Goal: Task Accomplishment & Management: Manage account settings

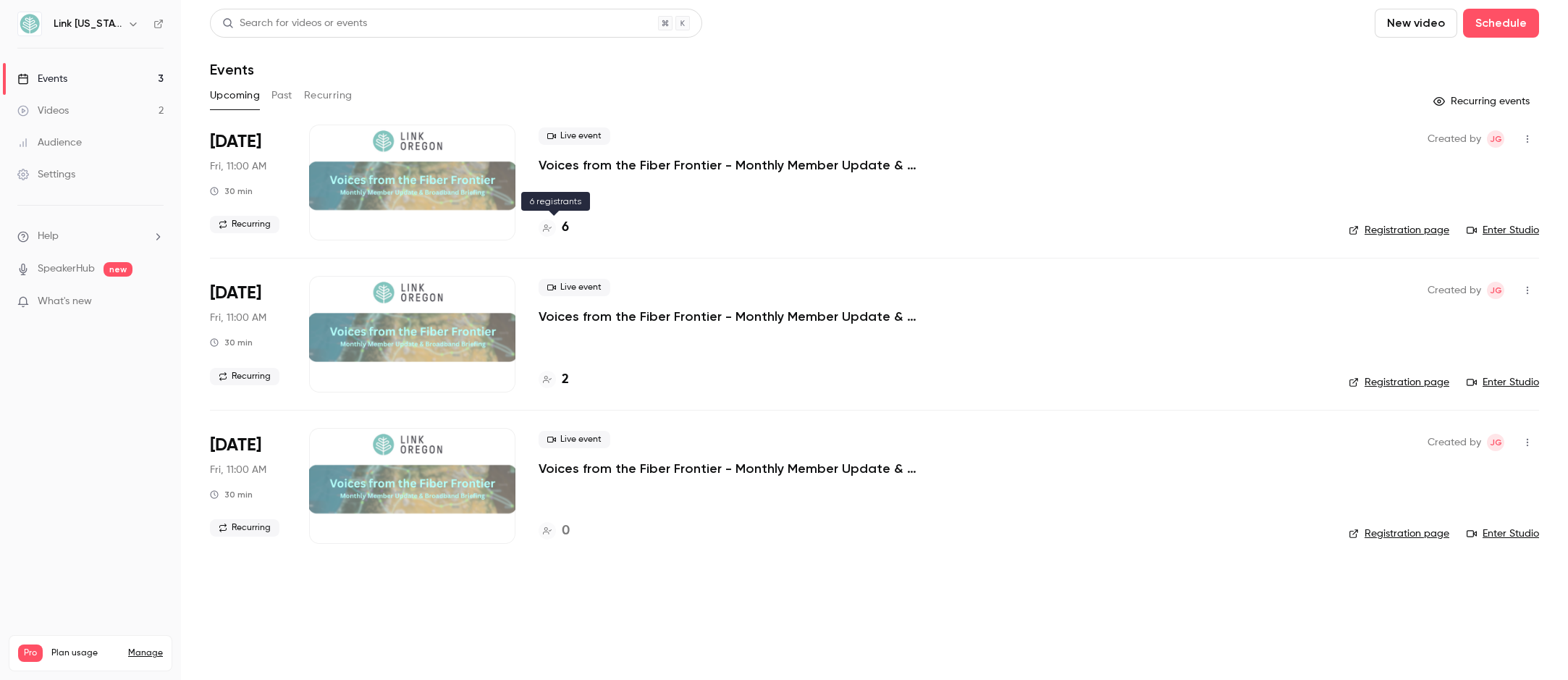
click at [566, 234] on h4 "6" at bounding box center [565, 227] width 7 height 20
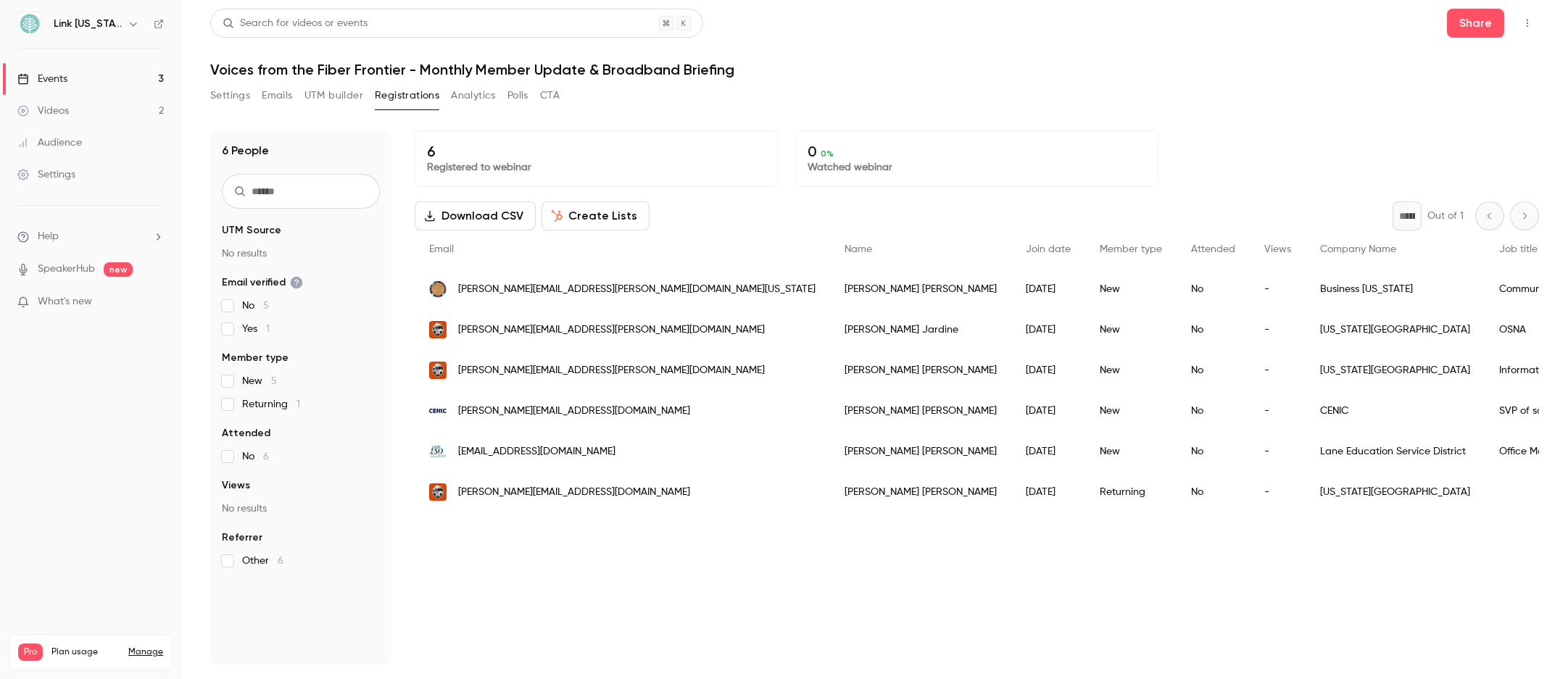
click at [487, 219] on button "Download CSV" at bounding box center [475, 216] width 121 height 29
click at [109, 72] on link "Events 3" at bounding box center [90, 79] width 181 height 32
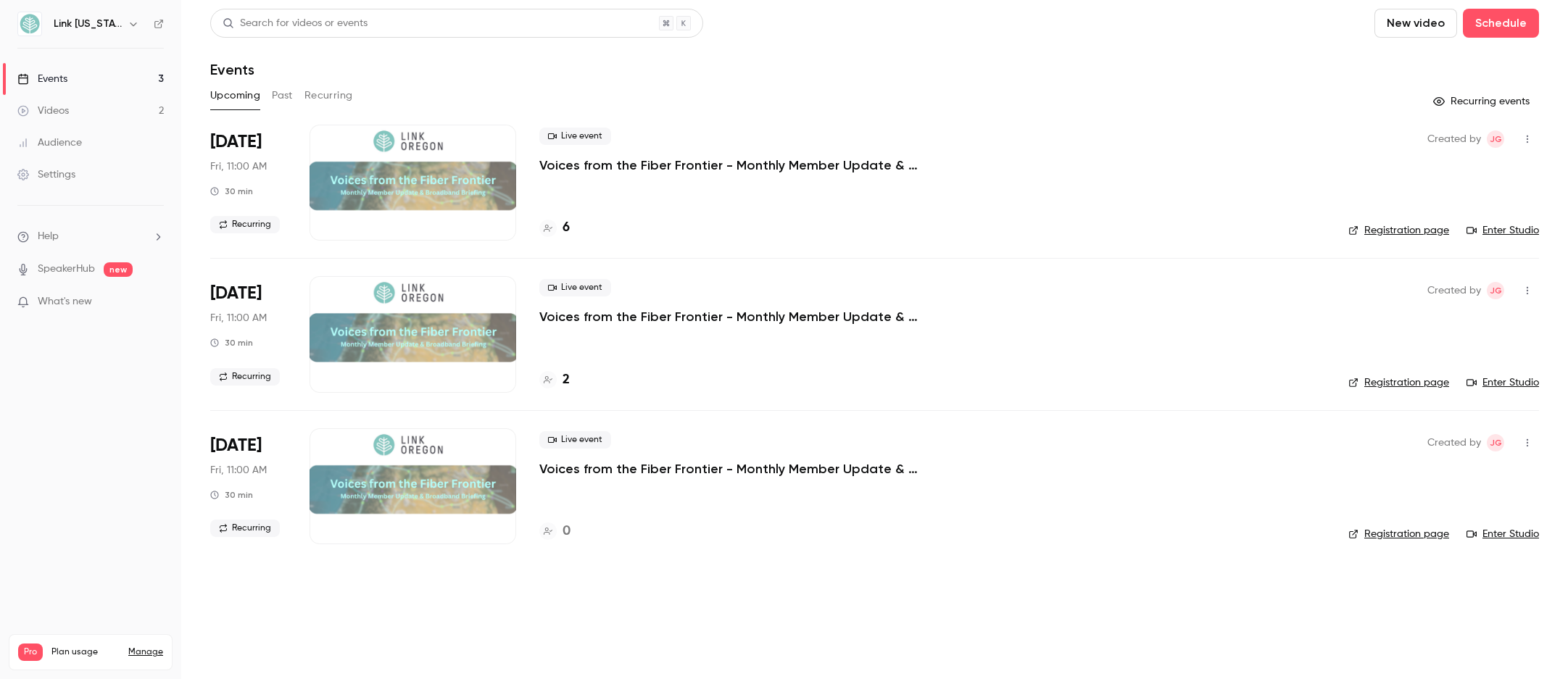
click at [476, 168] on div at bounding box center [413, 183] width 206 height 116
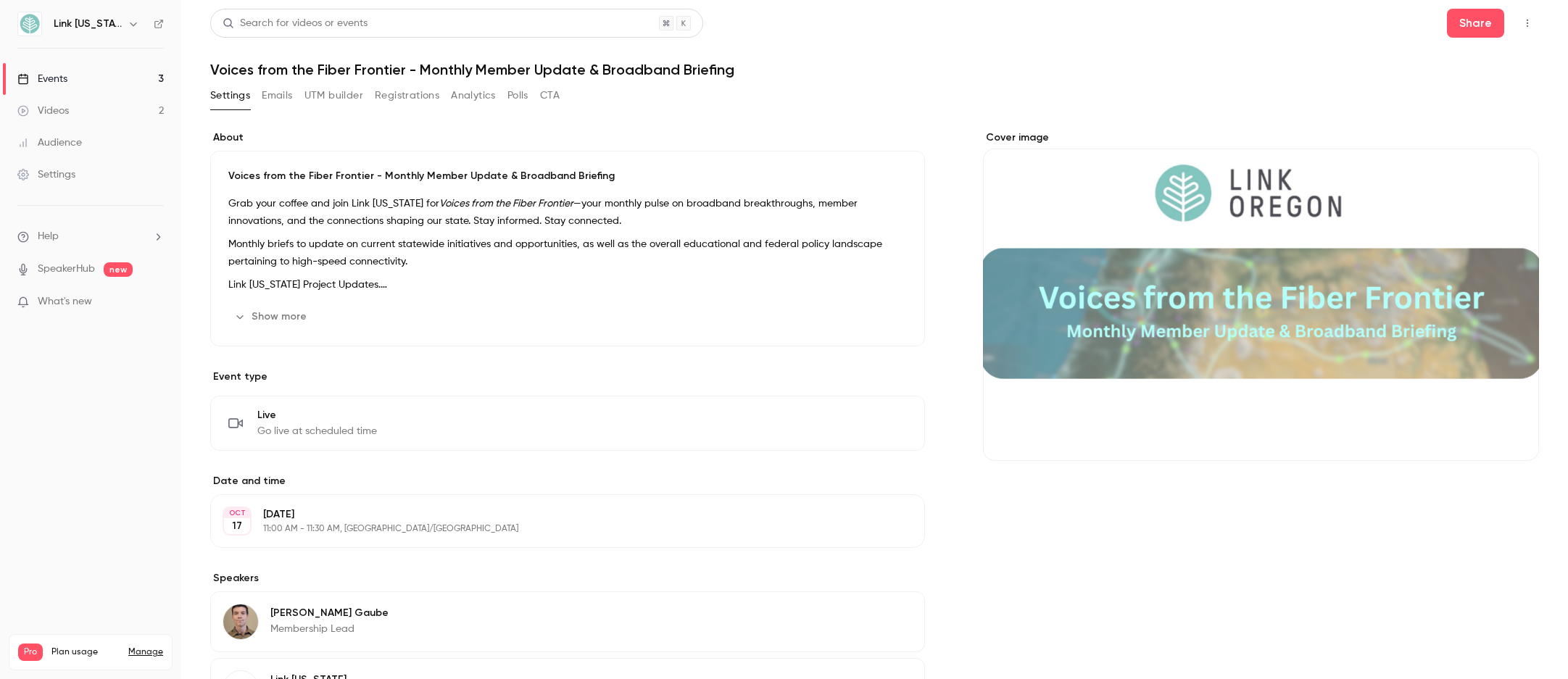
click at [107, 75] on link "Events 3" at bounding box center [90, 79] width 181 height 32
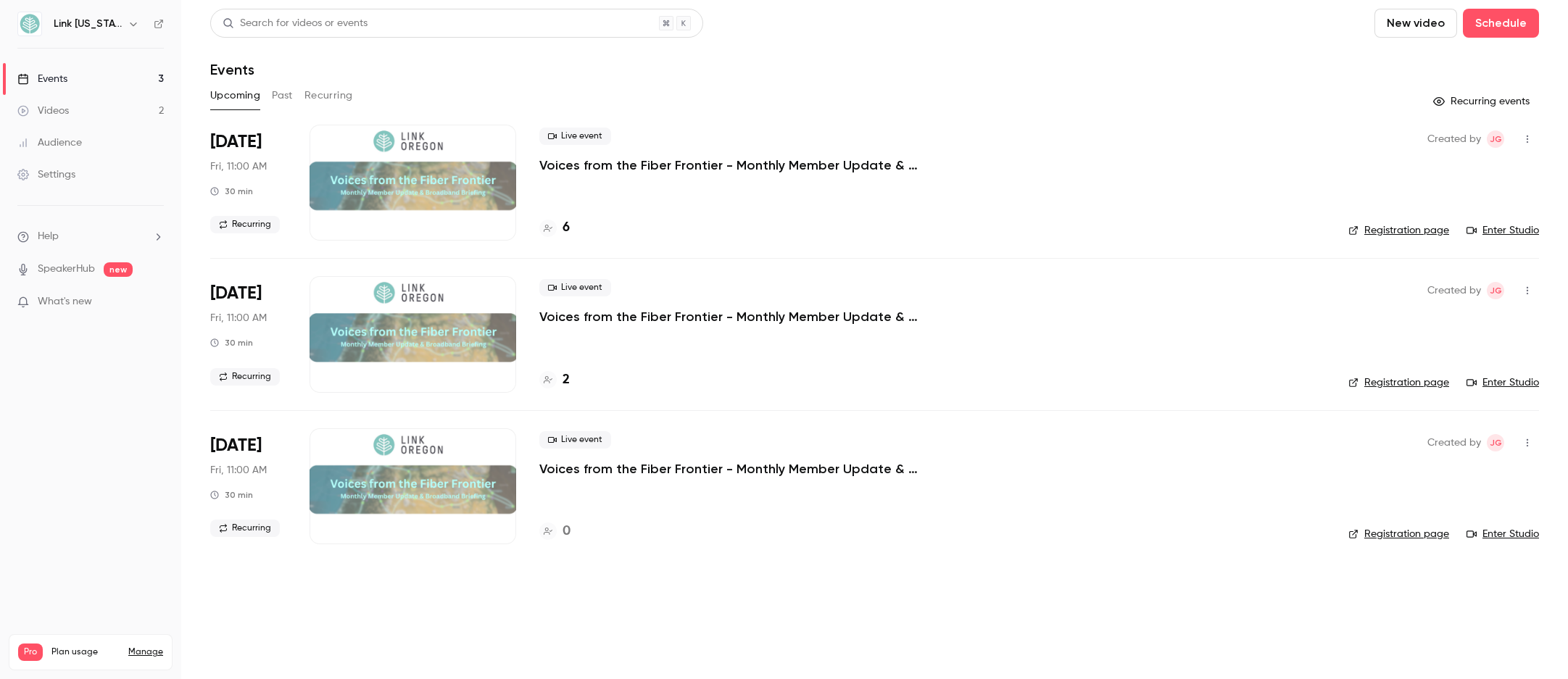
click at [134, 177] on link "Settings" at bounding box center [90, 175] width 181 height 32
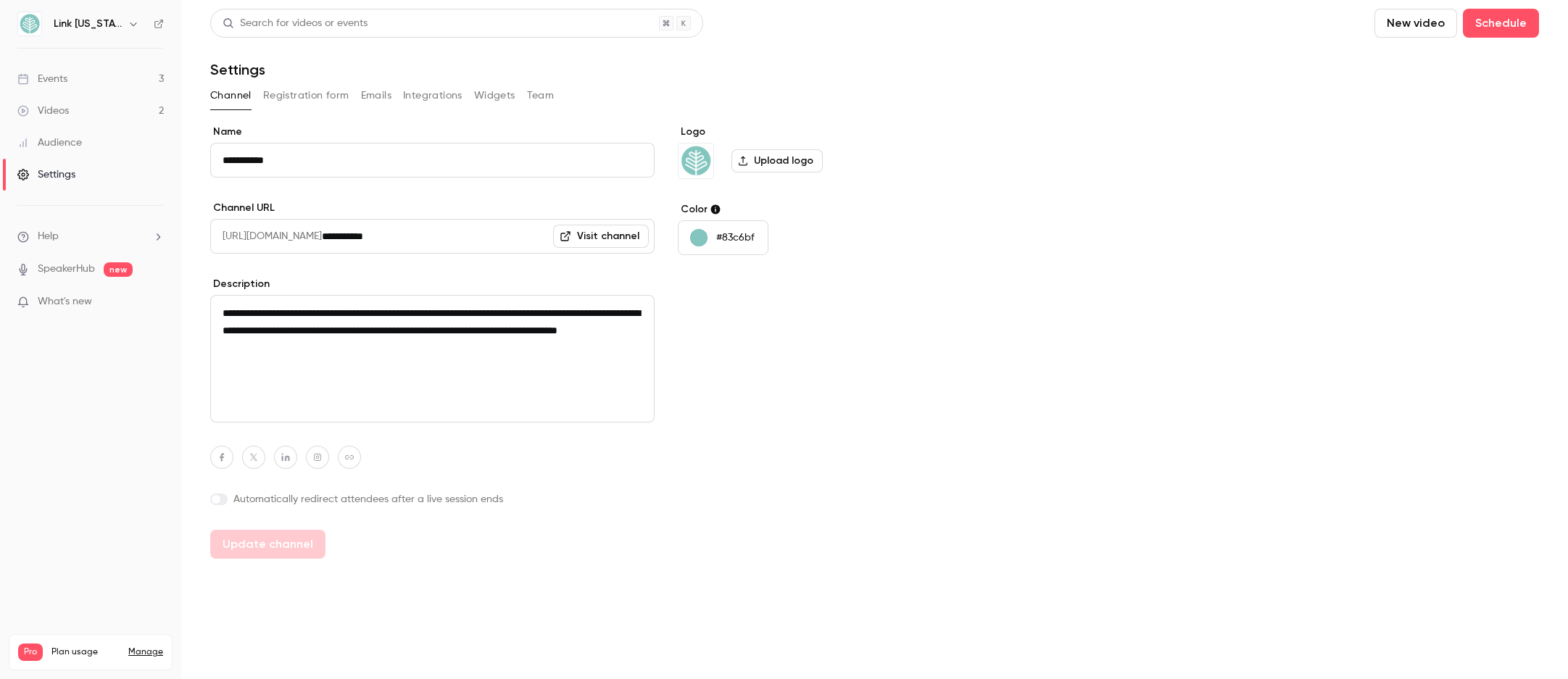
click at [114, 72] on link "Events 3" at bounding box center [90, 79] width 181 height 32
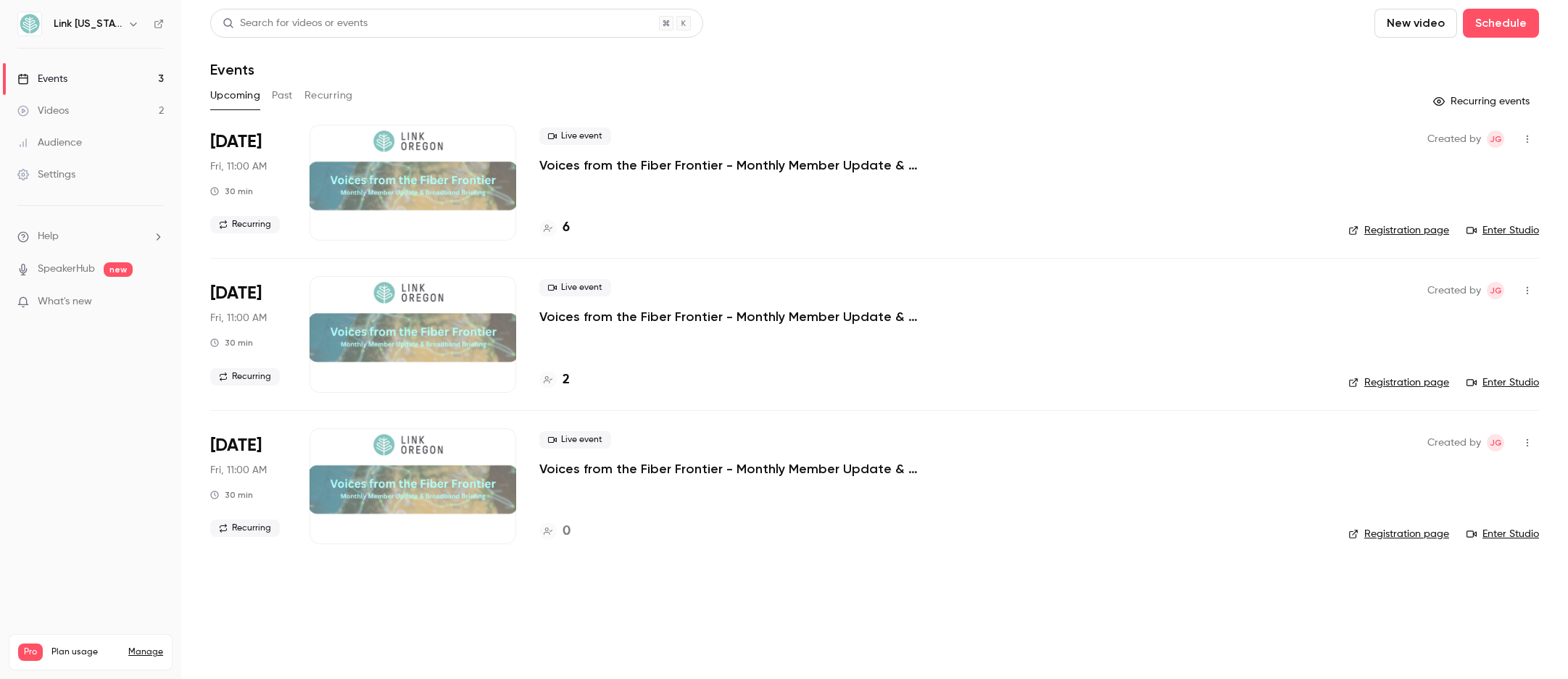
click at [461, 177] on div at bounding box center [413, 183] width 206 height 116
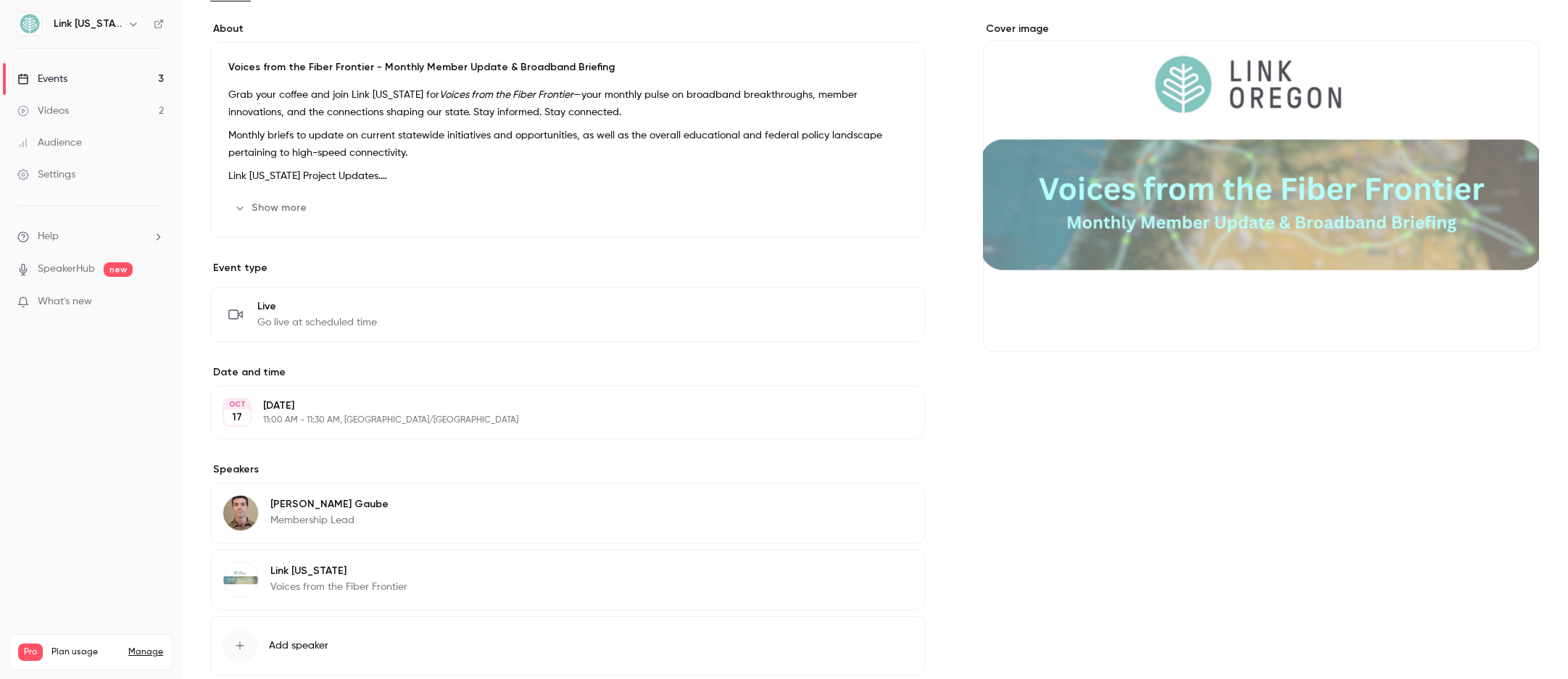
scroll to position [200, 0]
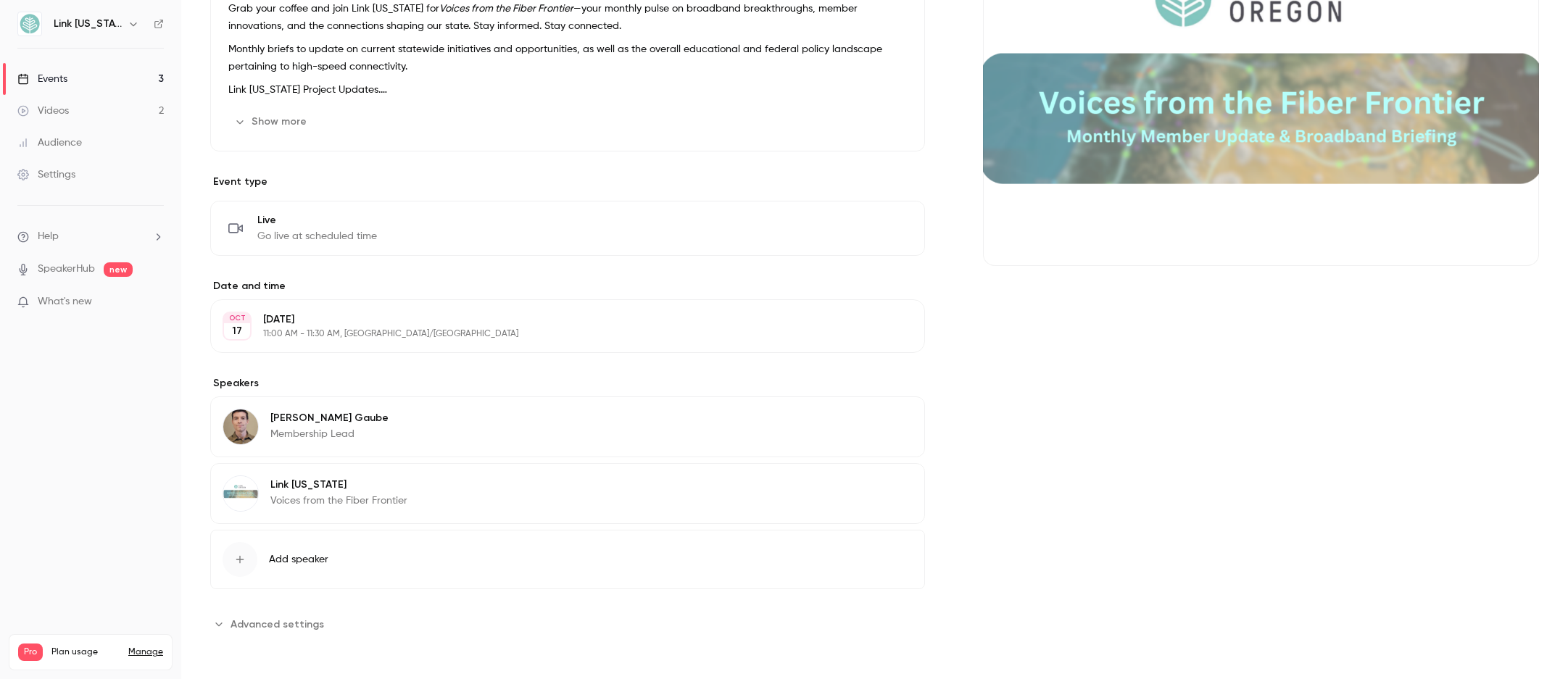
click at [554, 331] on p "11:00 AM - 11:30 AM, [GEOGRAPHIC_DATA]/[GEOGRAPHIC_DATA]" at bounding box center [555, 334] width 585 height 12
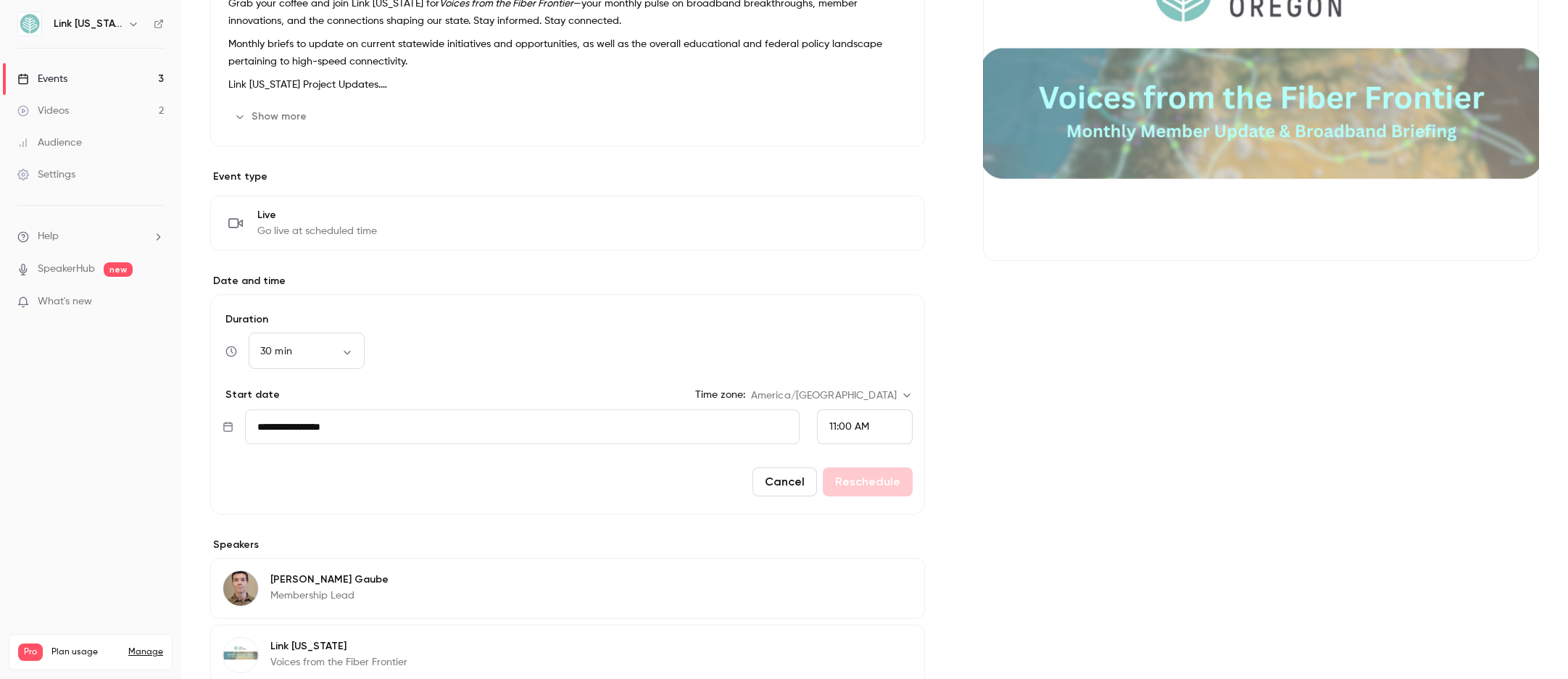
click at [789, 483] on button "Cancel" at bounding box center [784, 482] width 65 height 29
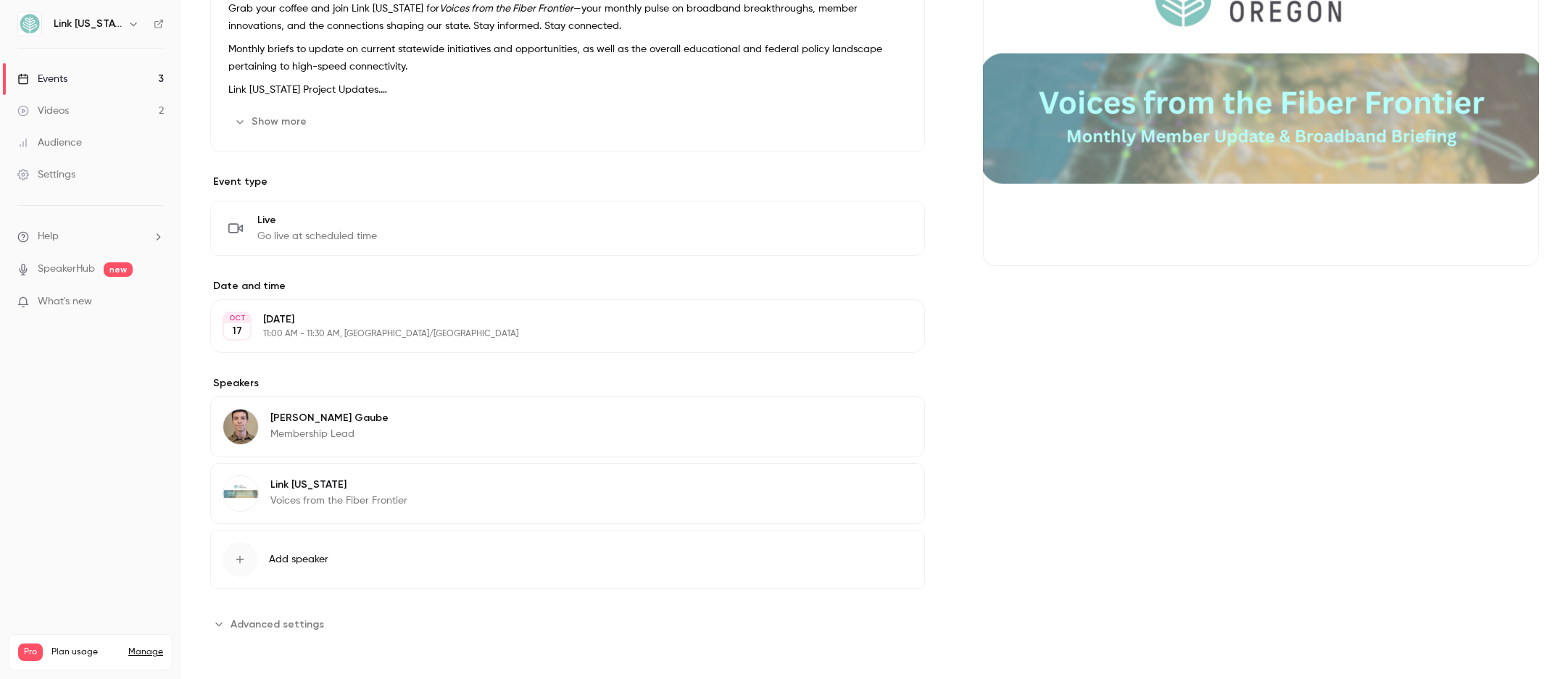
click at [707, 313] on p "[DATE]" at bounding box center [555, 320] width 585 height 15
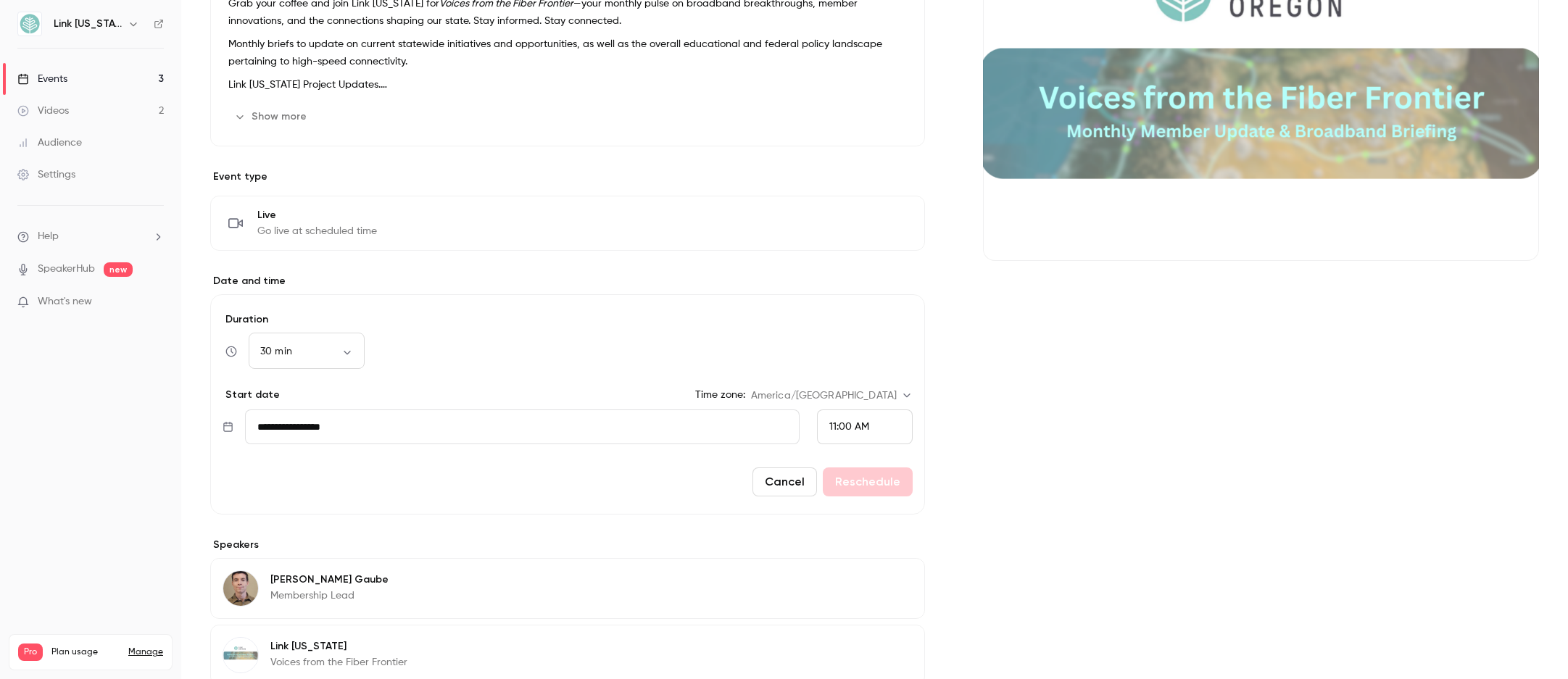
click at [715, 420] on input "**********" at bounding box center [521, 427] width 554 height 35
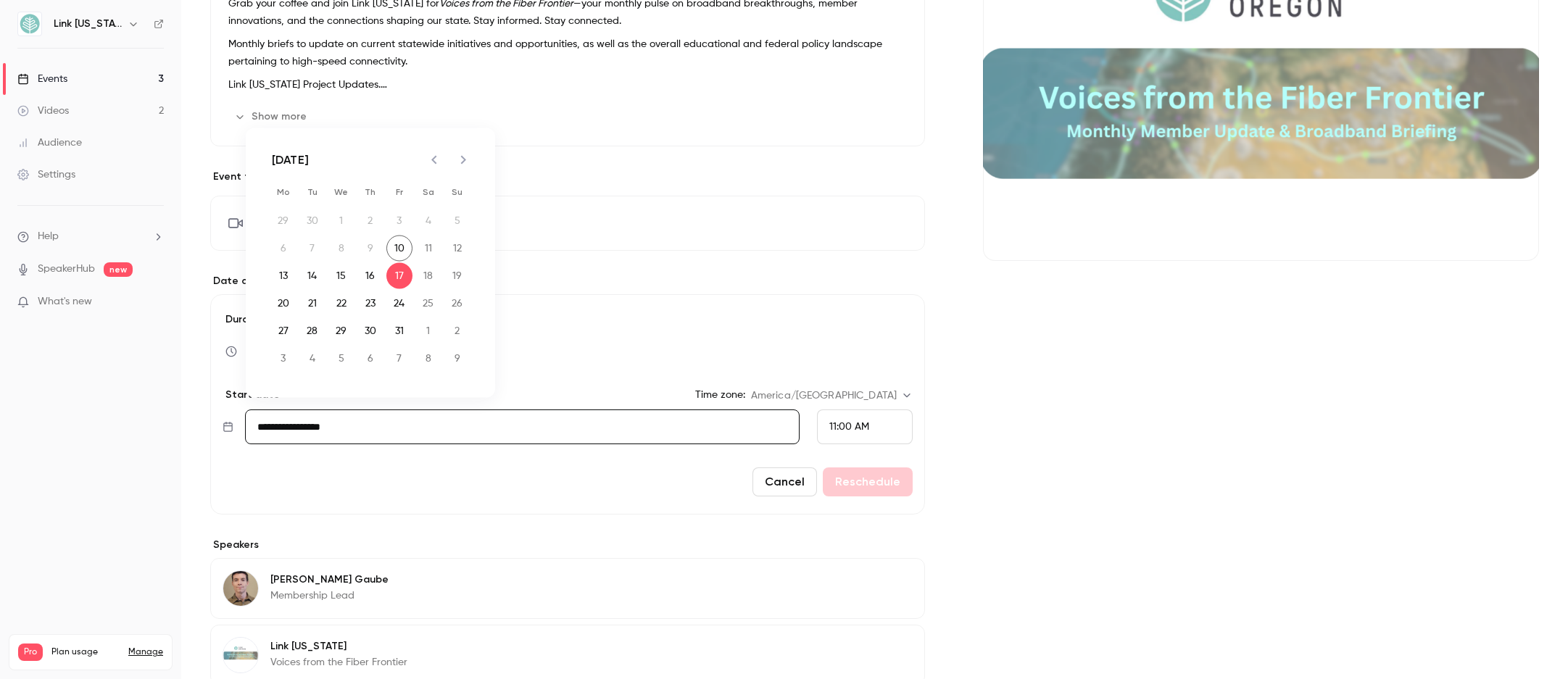
click at [694, 314] on label "Duration" at bounding box center [567, 320] width 690 height 15
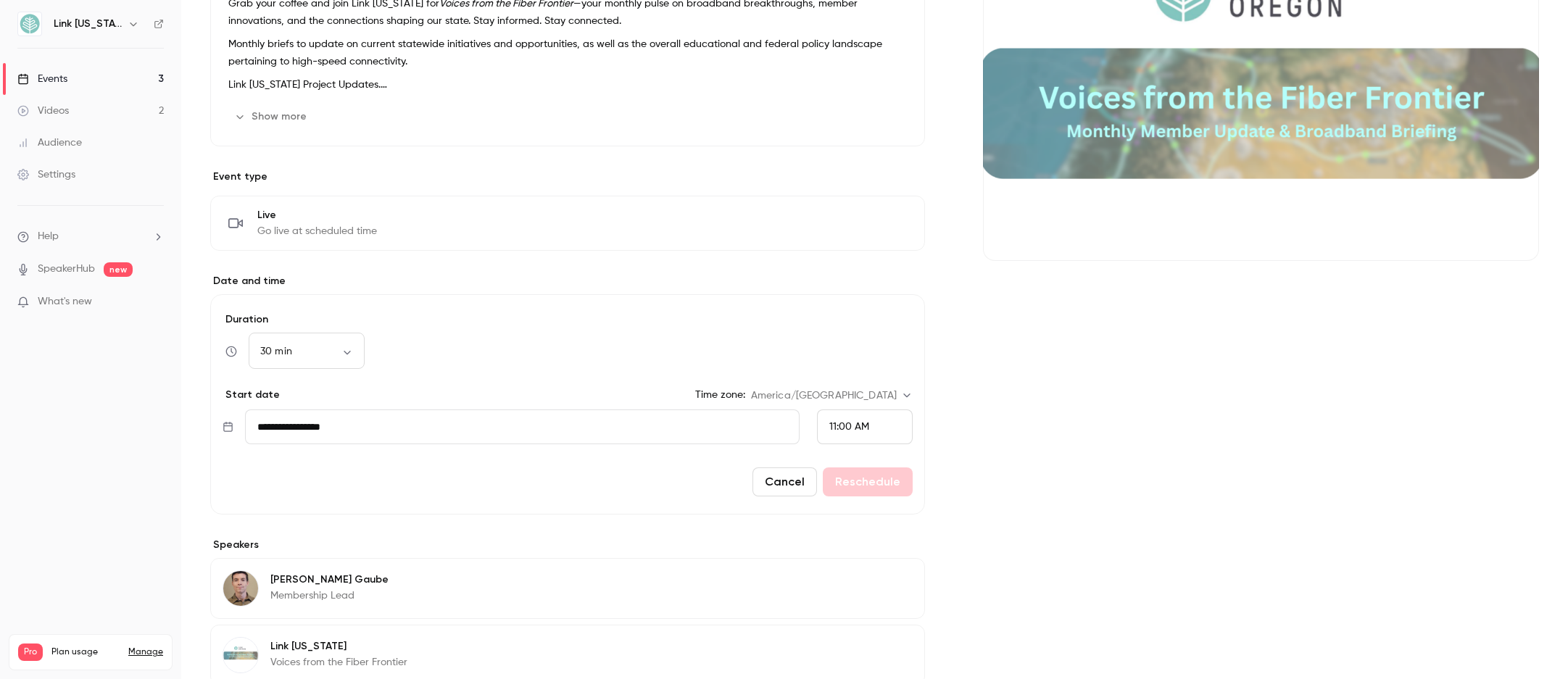
click at [759, 479] on button "Cancel" at bounding box center [784, 482] width 65 height 29
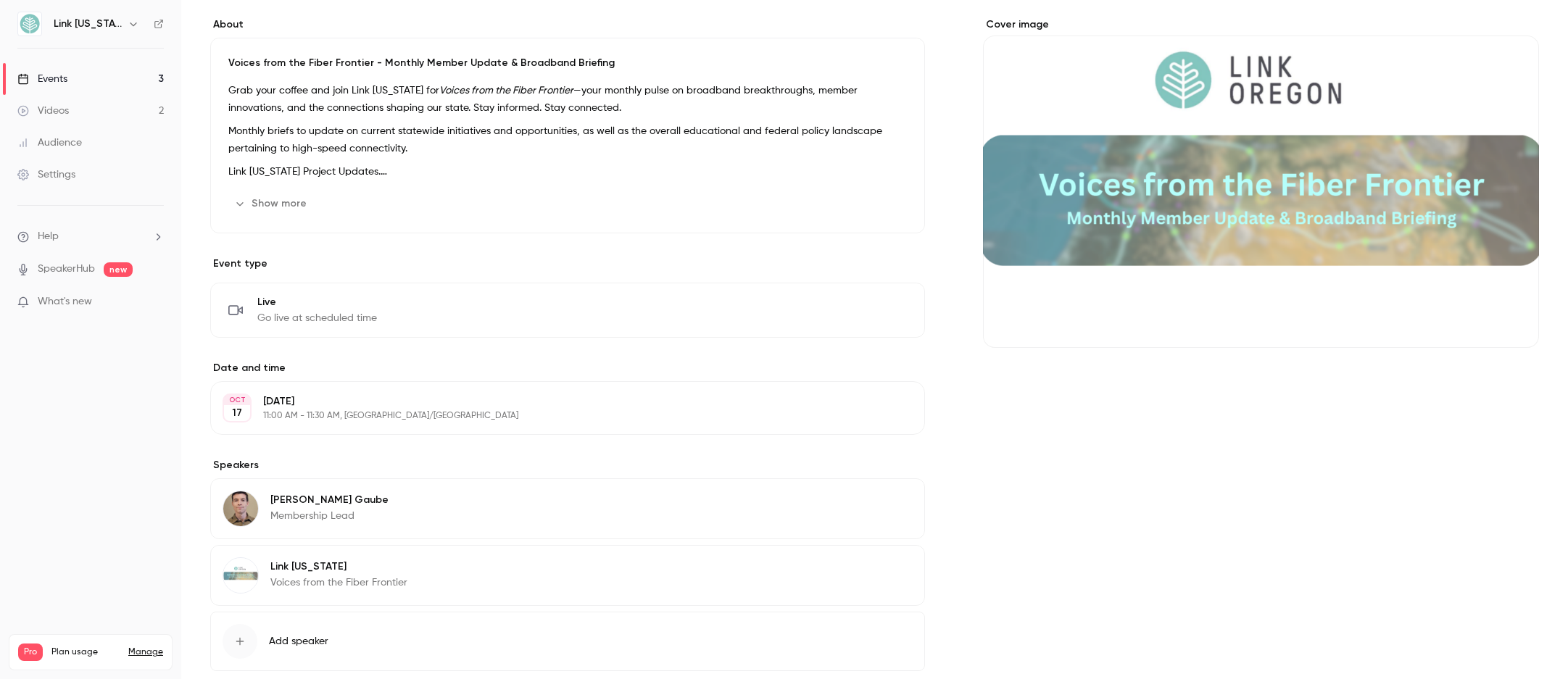
scroll to position [0, 0]
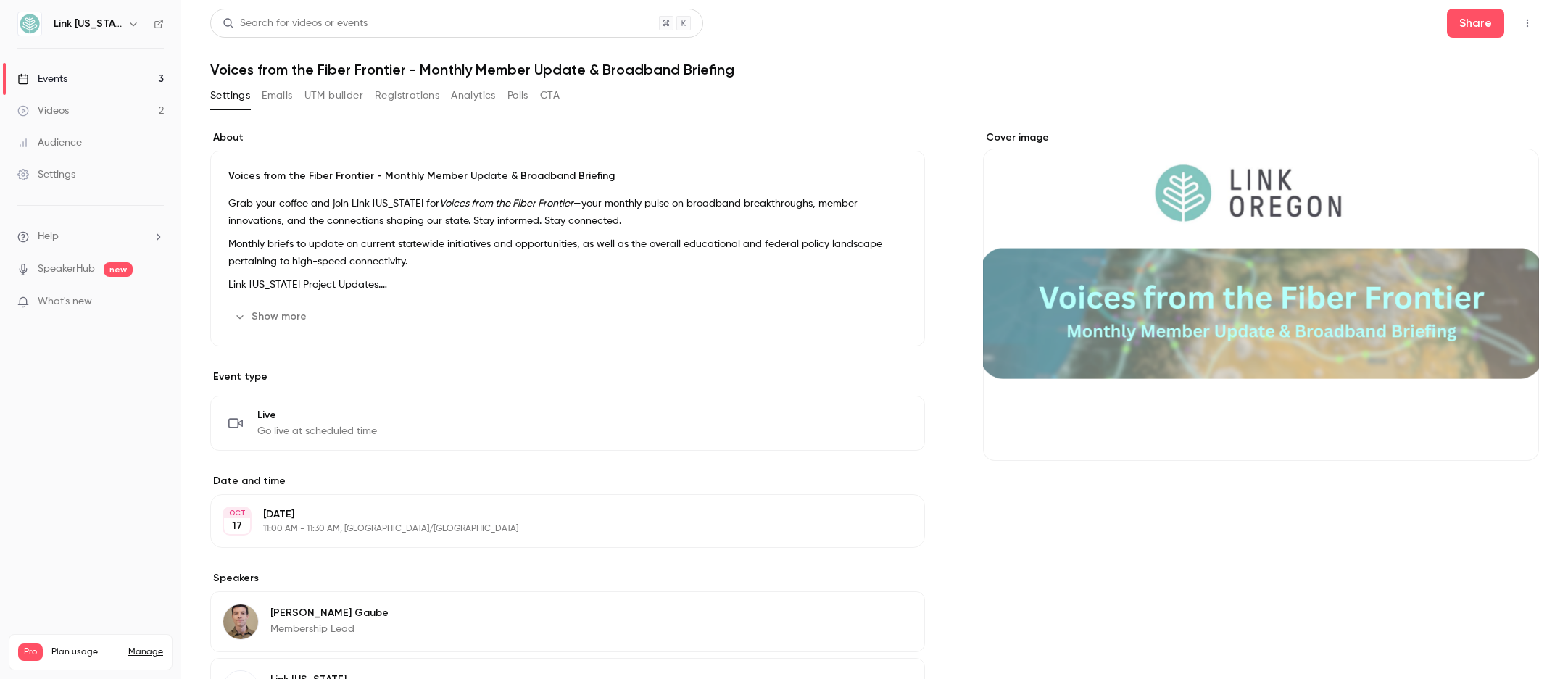
click at [427, 88] on button "Registrations" at bounding box center [407, 96] width 65 height 23
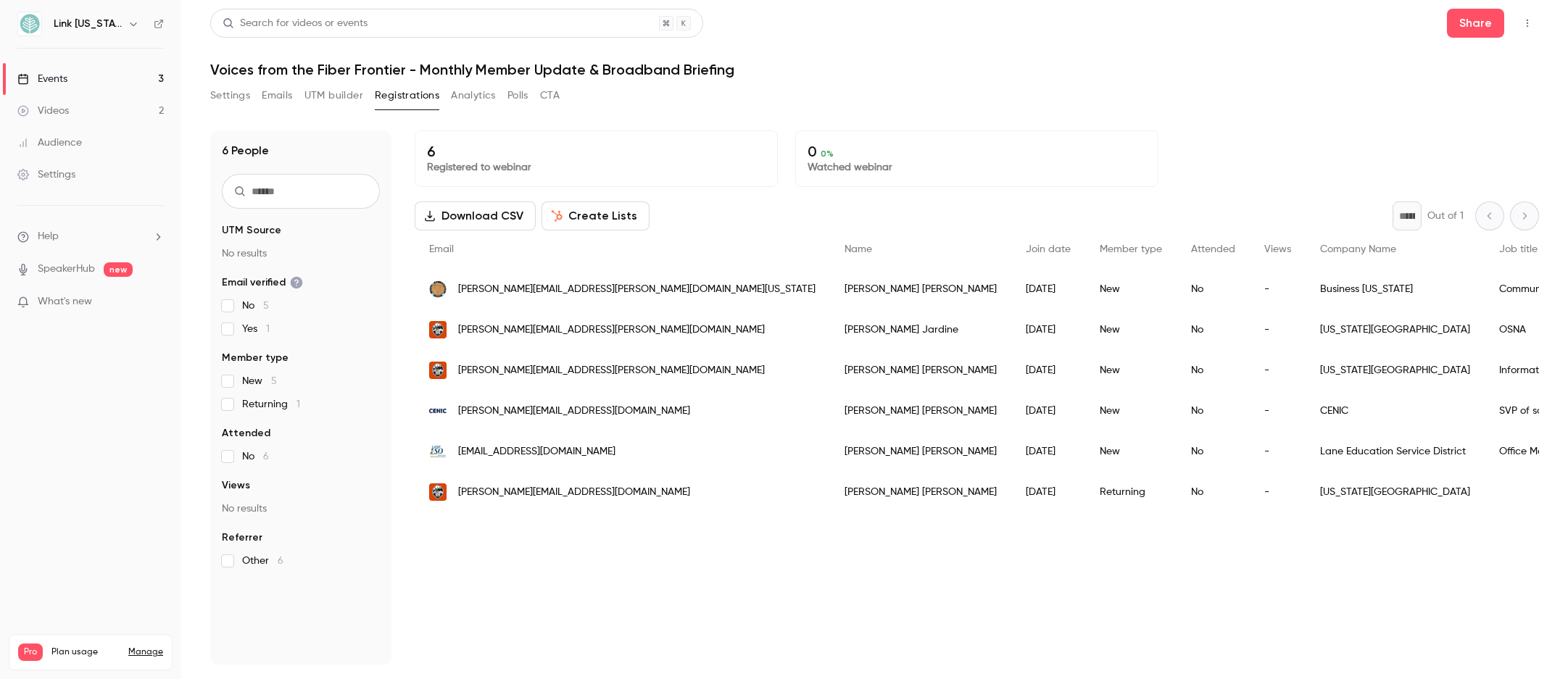
click at [330, 96] on button "UTM builder" at bounding box center [333, 96] width 59 height 23
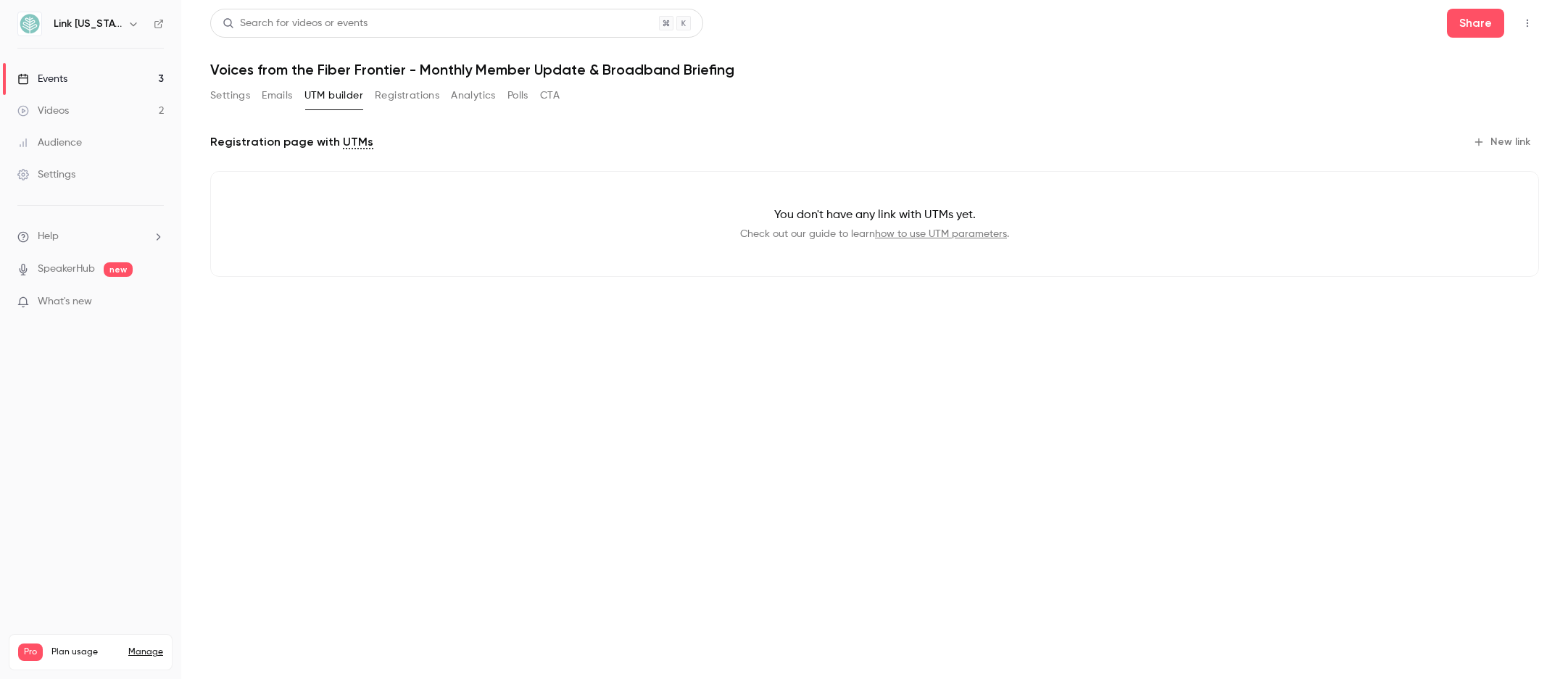
click at [268, 94] on button "Emails" at bounding box center [277, 96] width 31 height 23
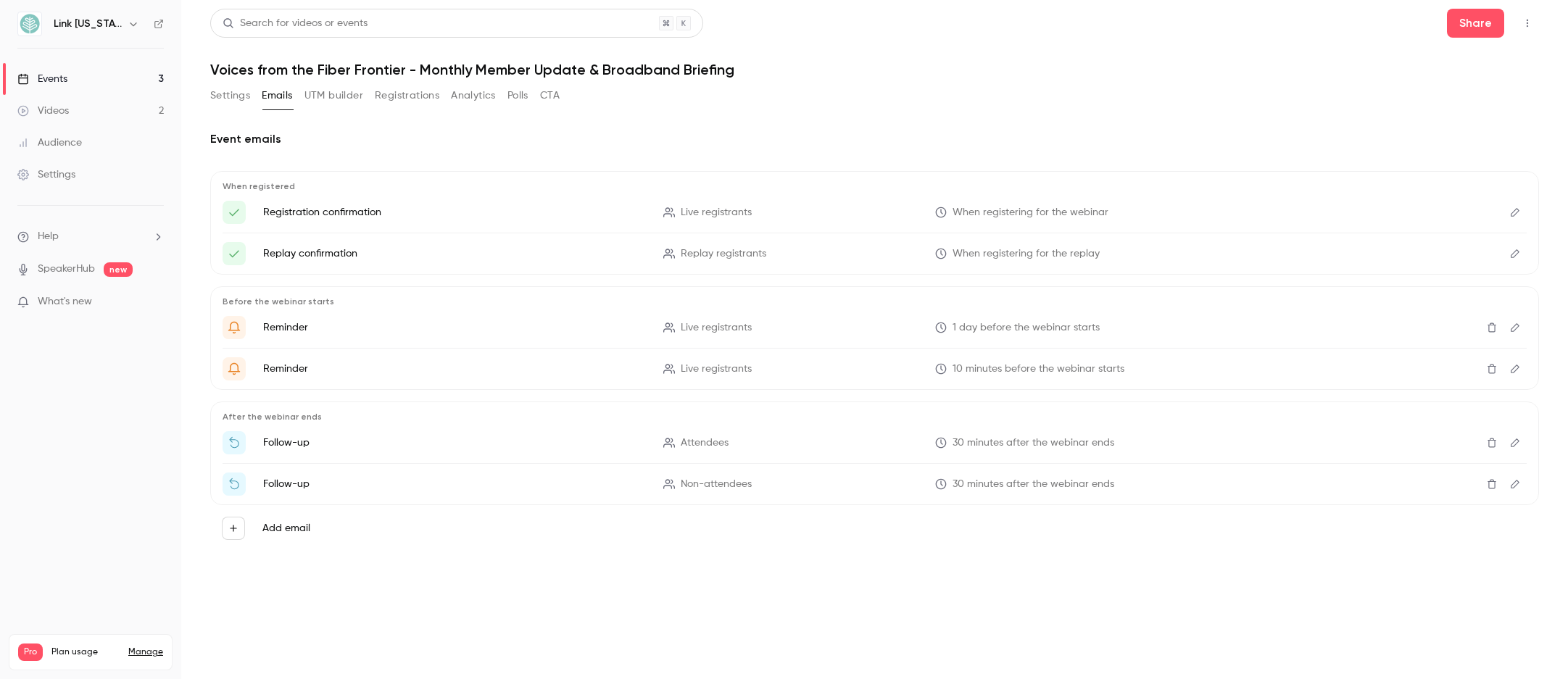
click at [226, 92] on button "Settings" at bounding box center [229, 96] width 40 height 23
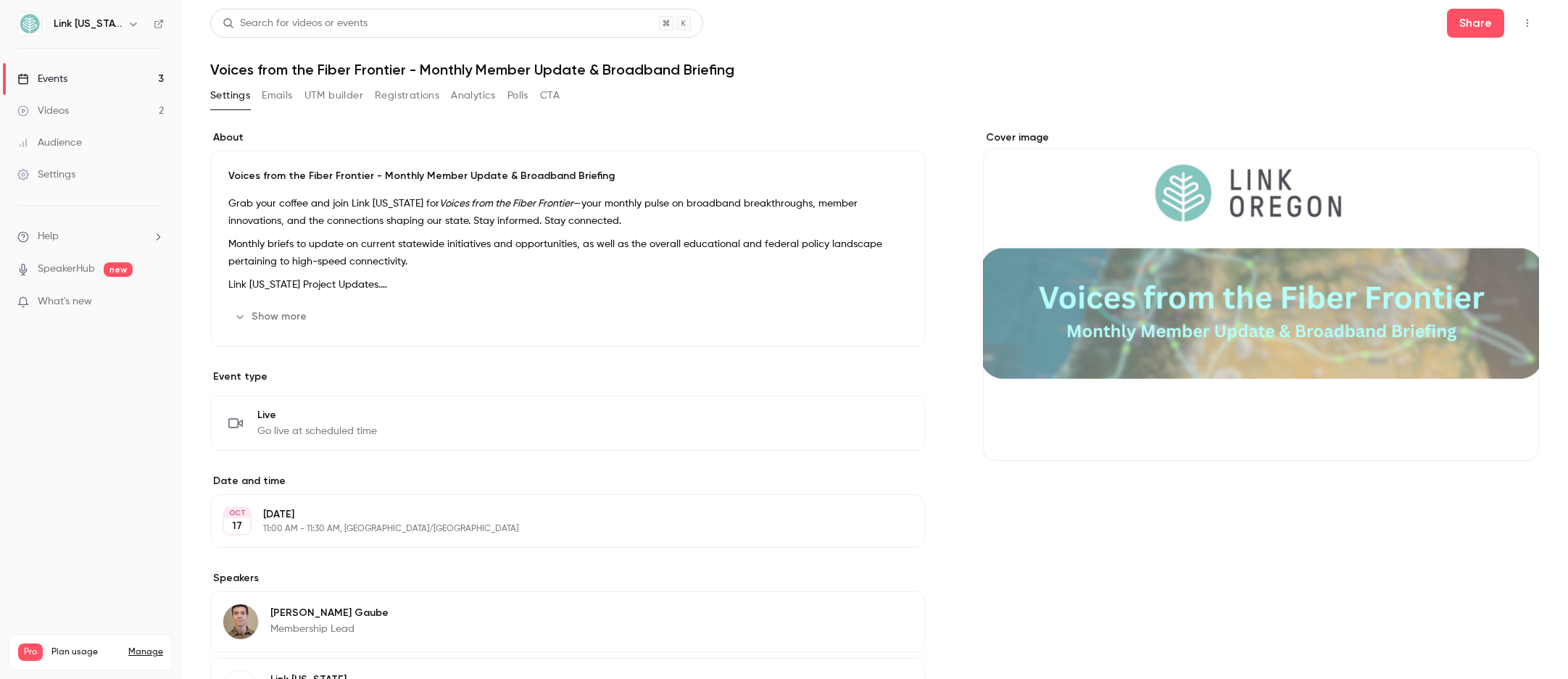
click at [399, 94] on button "Registrations" at bounding box center [407, 96] width 65 height 23
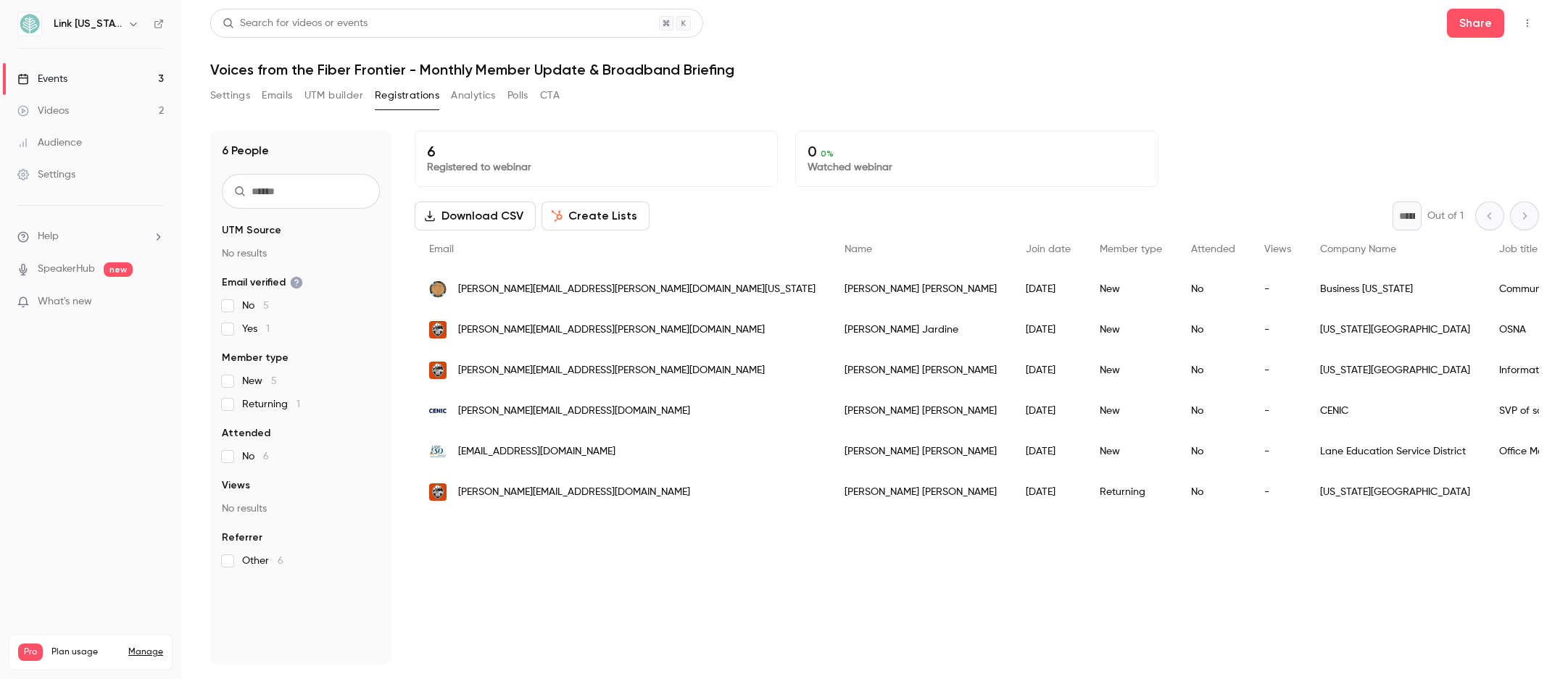
click at [127, 83] on link "Events 3" at bounding box center [90, 79] width 181 height 32
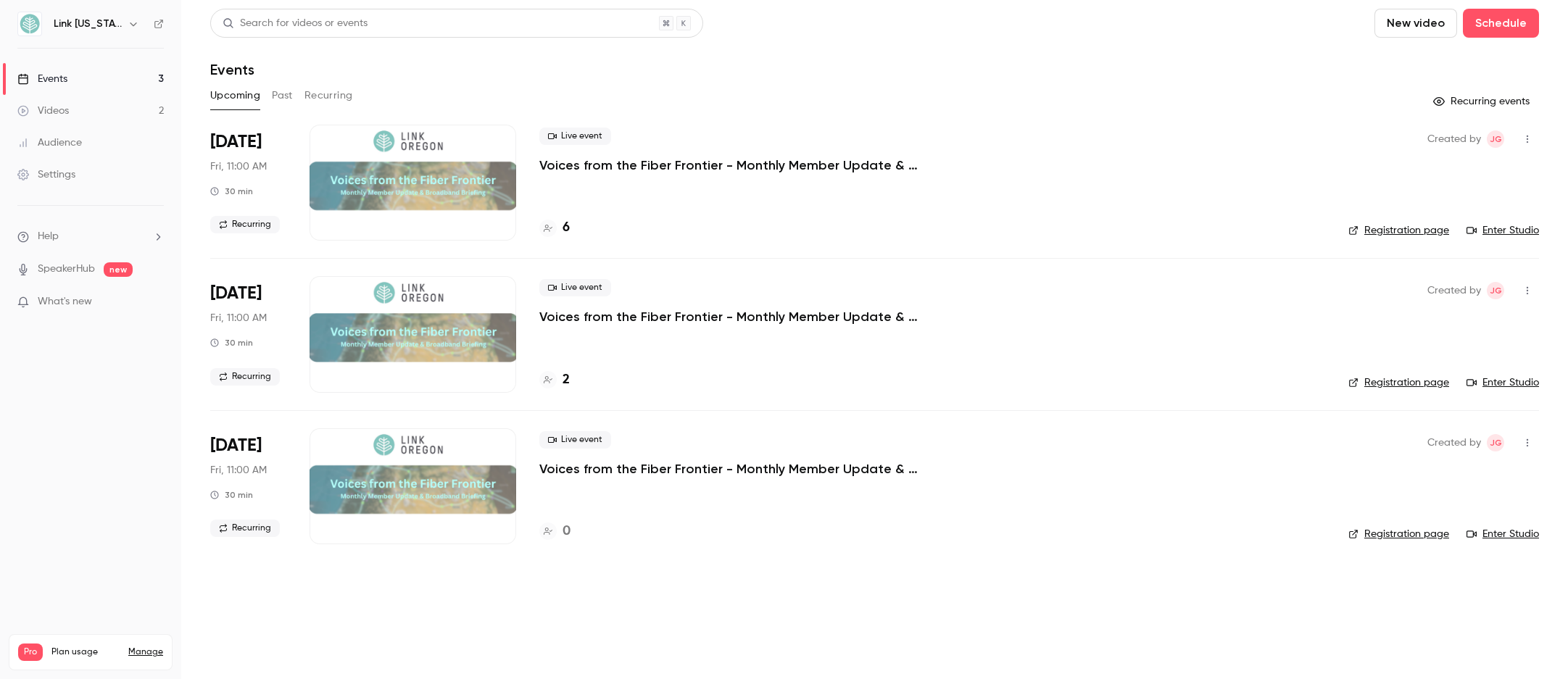
click at [348, 98] on button "Recurring" at bounding box center [328, 96] width 49 height 23
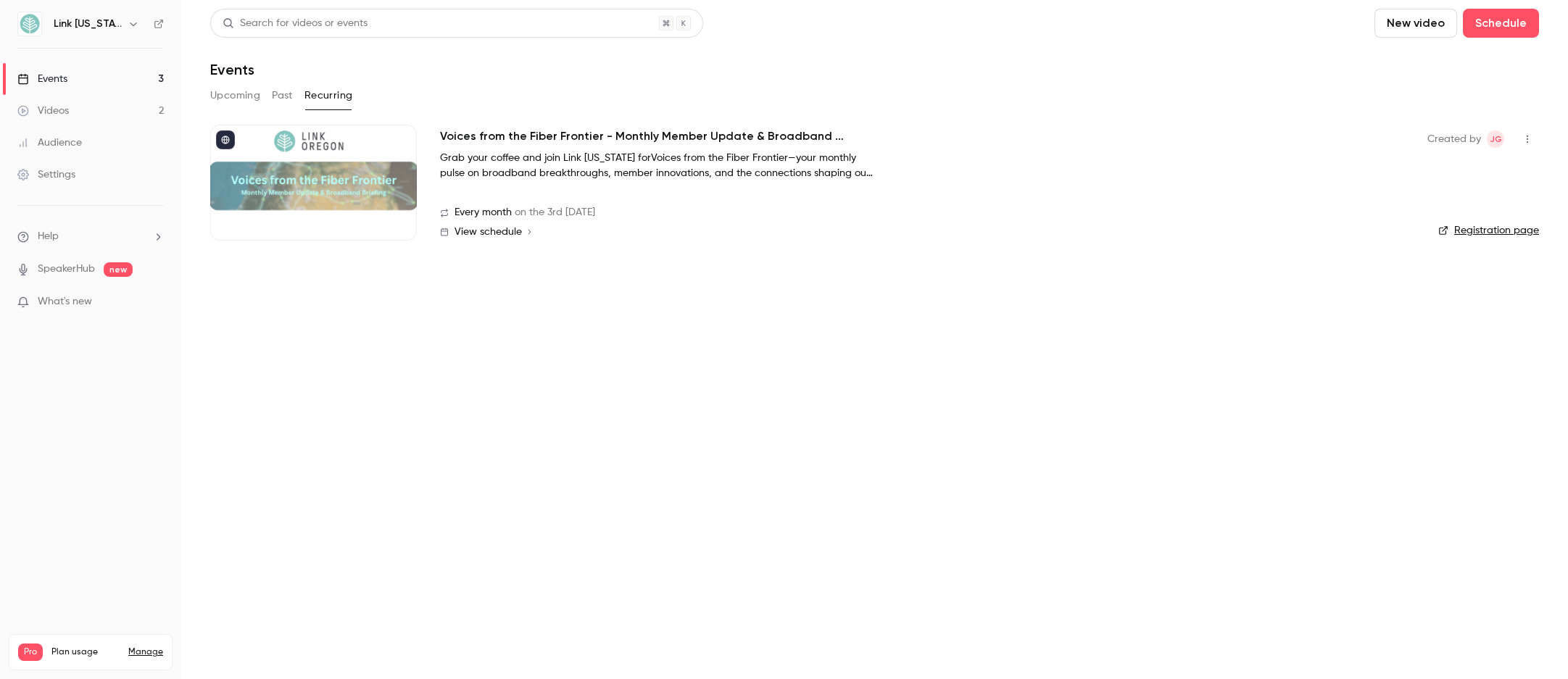
click at [228, 144] on icon at bounding box center [225, 140] width 9 height 9
